Goal: Task Accomplishment & Management: Use online tool/utility

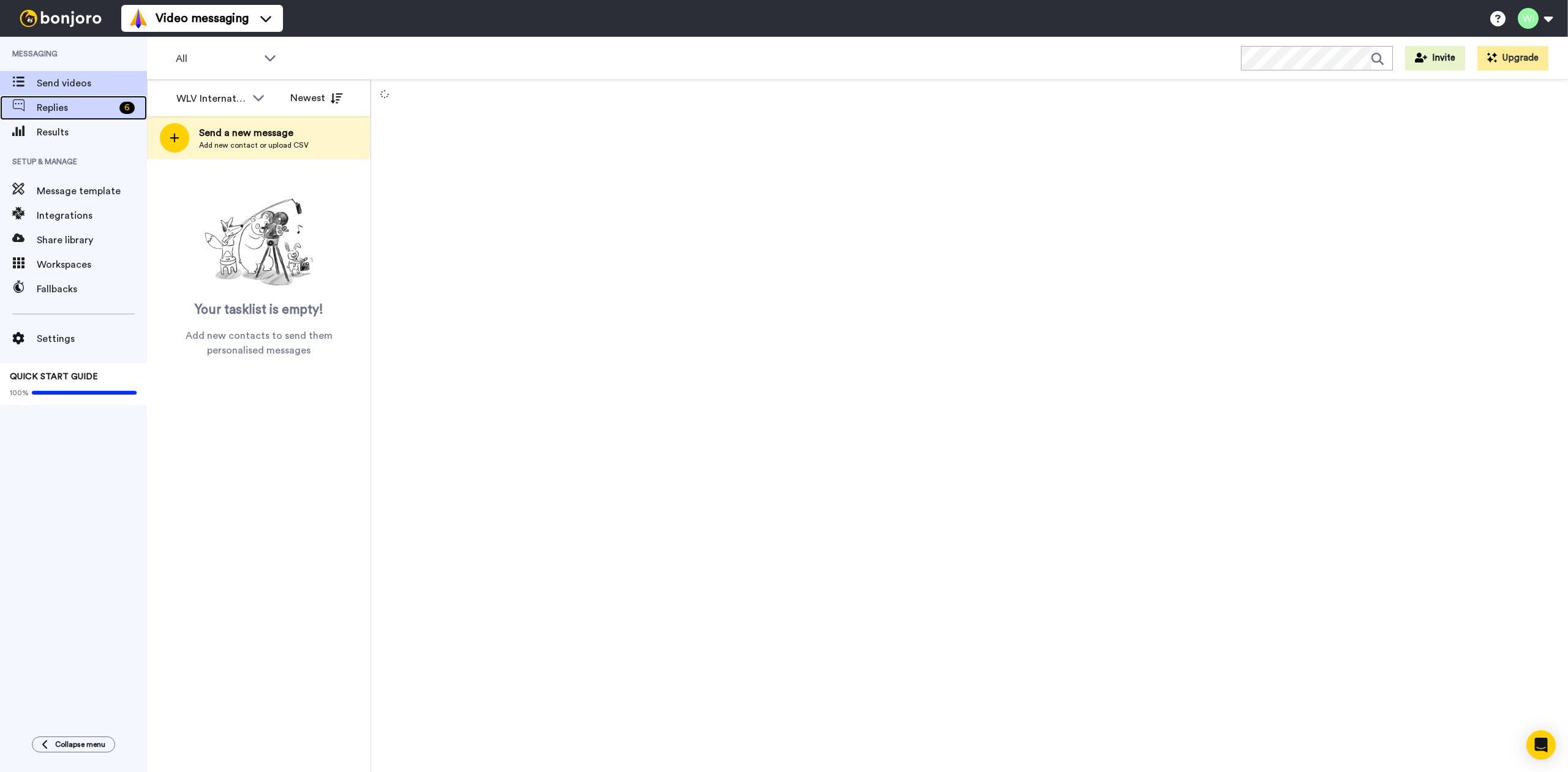
click at [132, 112] on div "6" at bounding box center [127, 108] width 15 height 12
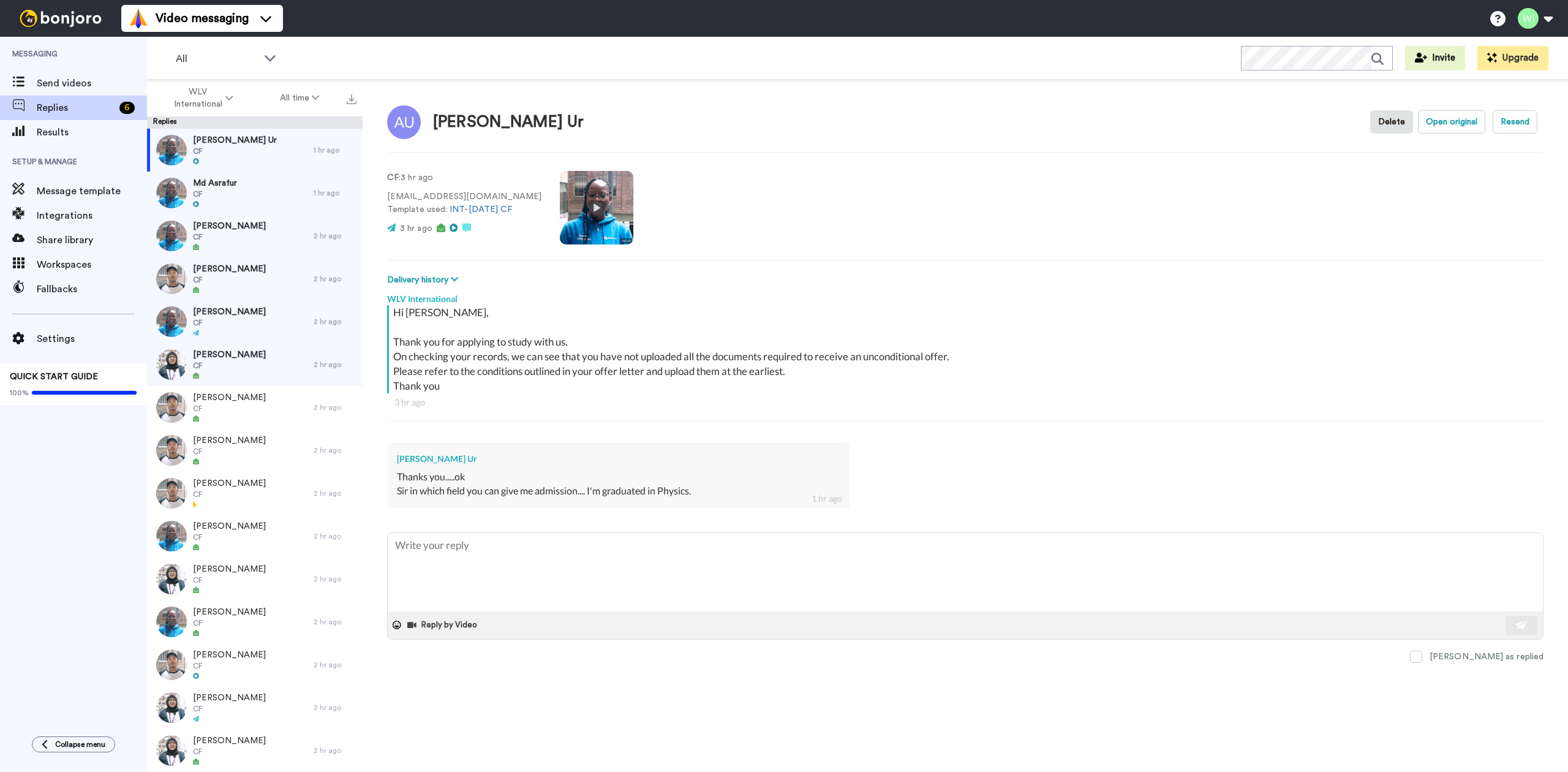
type textarea "x"
click at [90, 195] on span "Message template" at bounding box center [91, 191] width 110 height 14
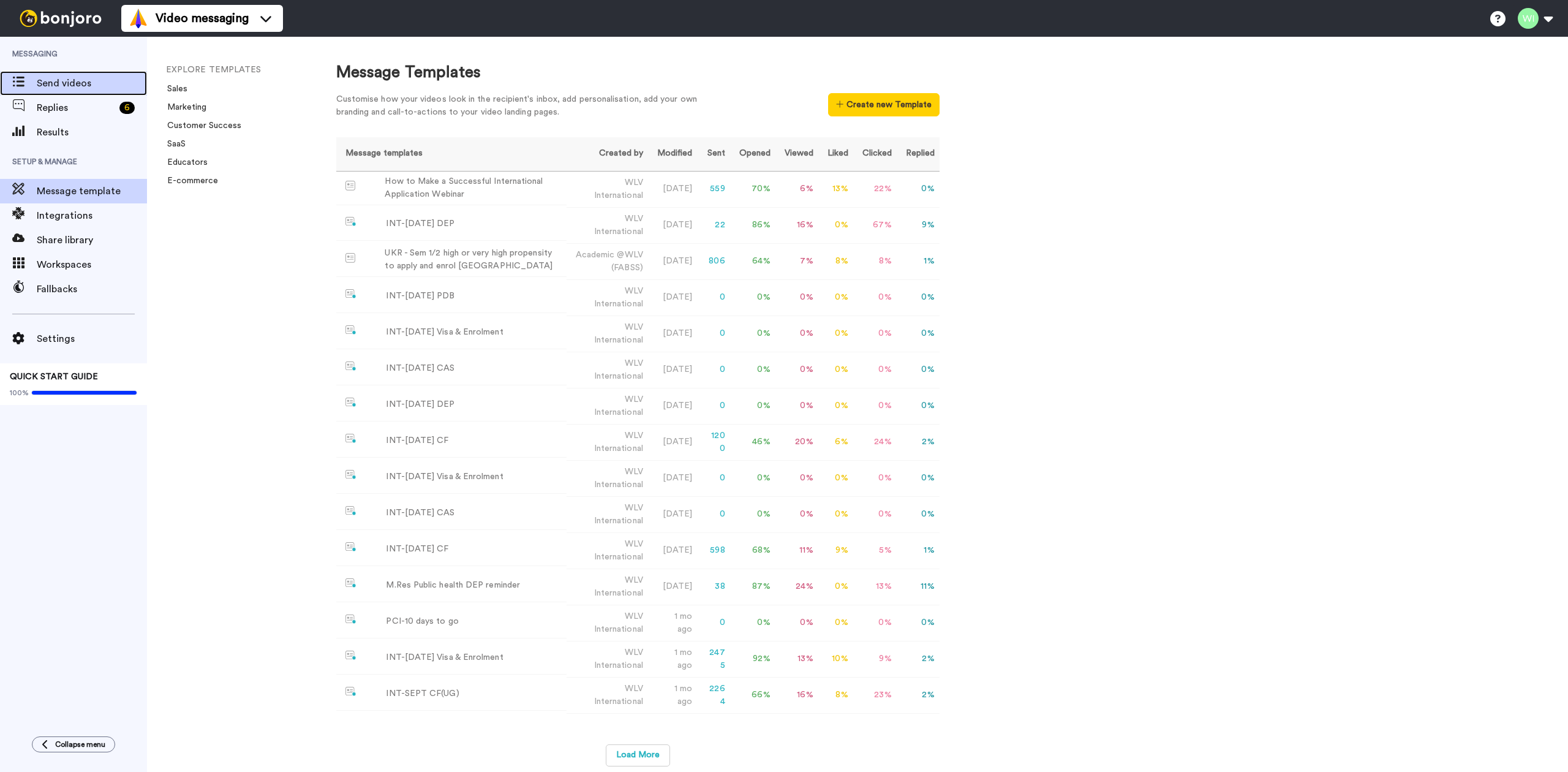
click at [82, 79] on span "Send videos" at bounding box center [91, 83] width 110 height 14
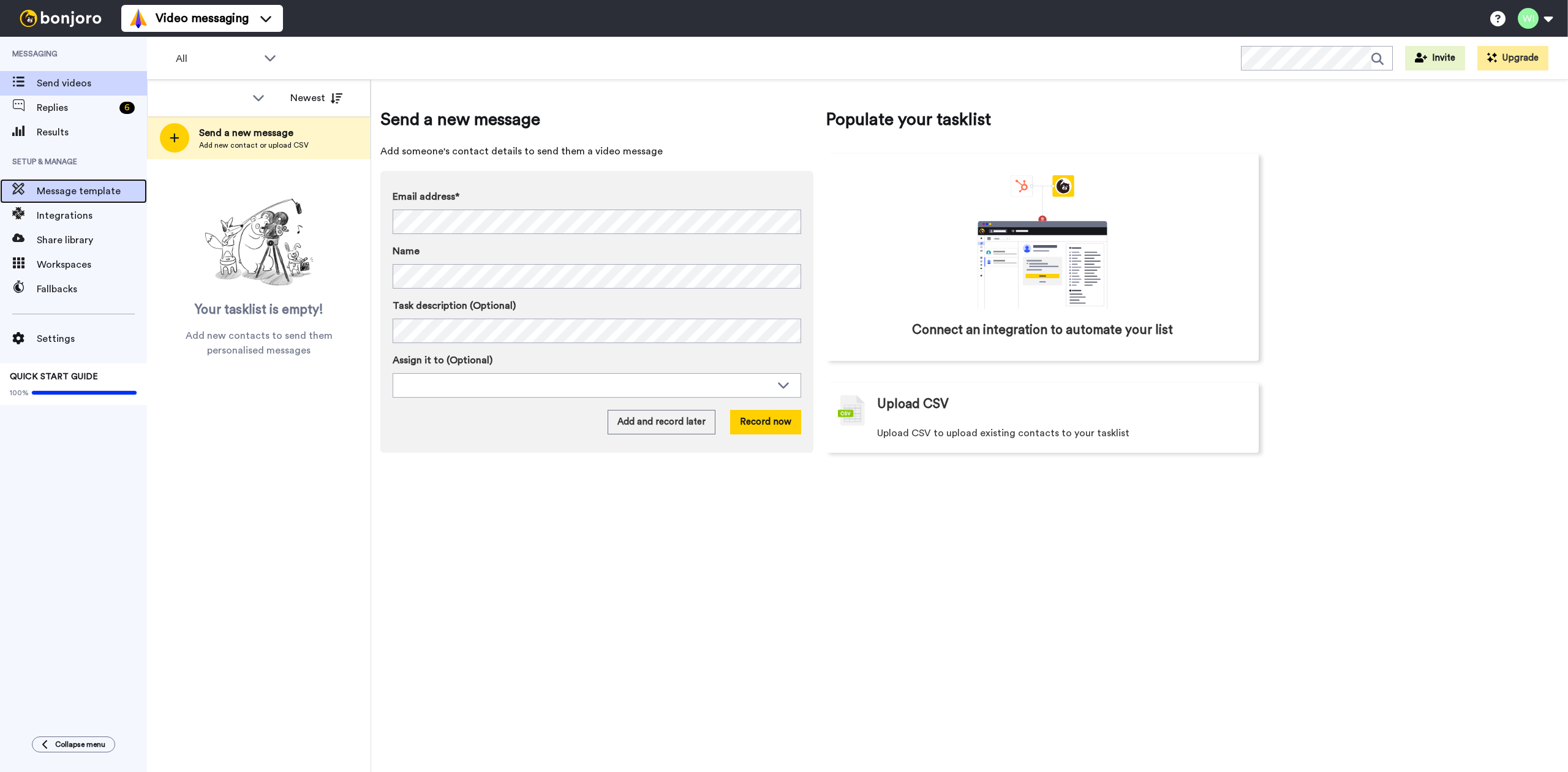
click at [77, 187] on span "Message template" at bounding box center [91, 191] width 110 height 14
